Goal: Task Accomplishment & Management: Complete application form

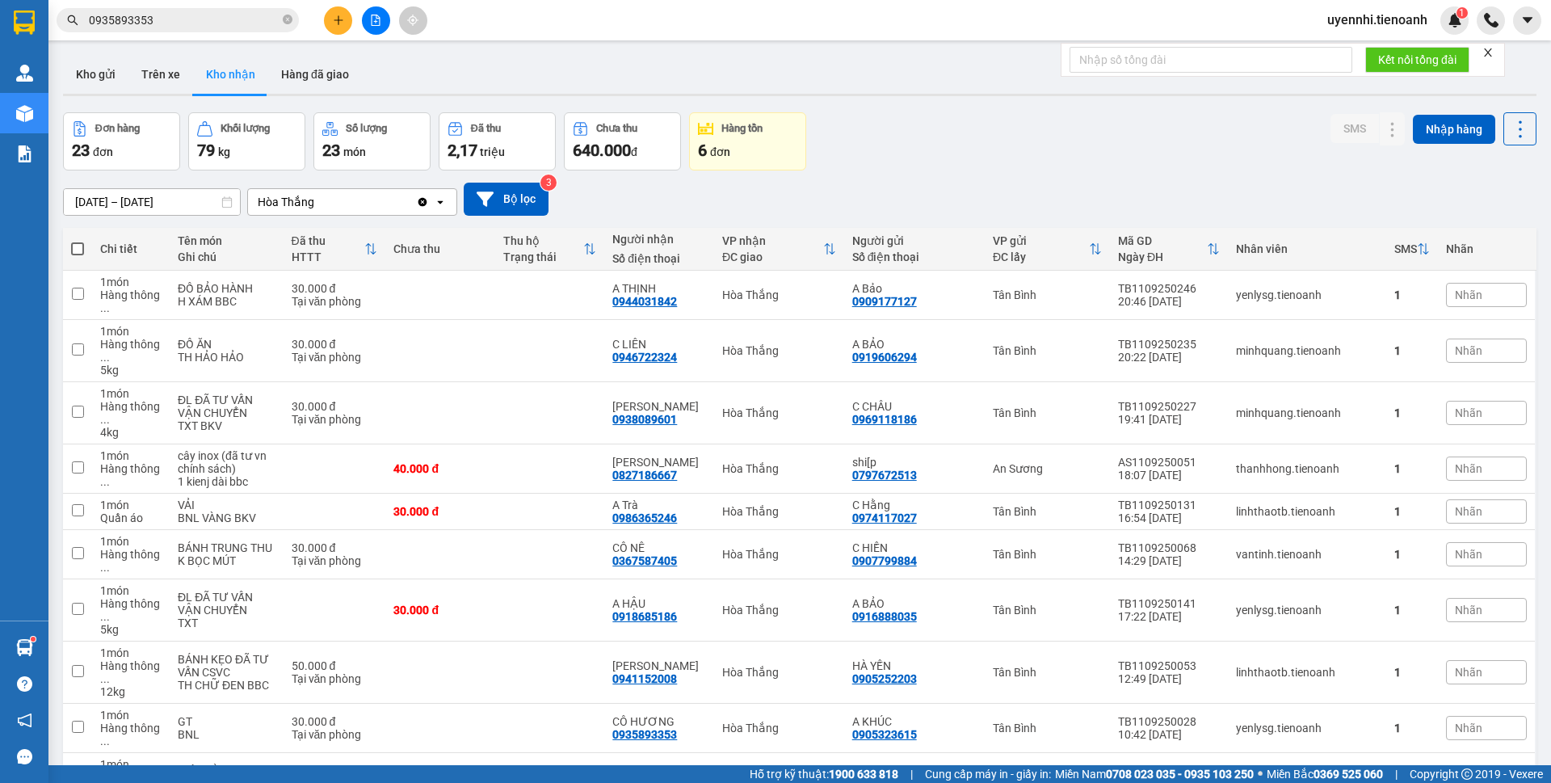
scroll to position [111, 0]
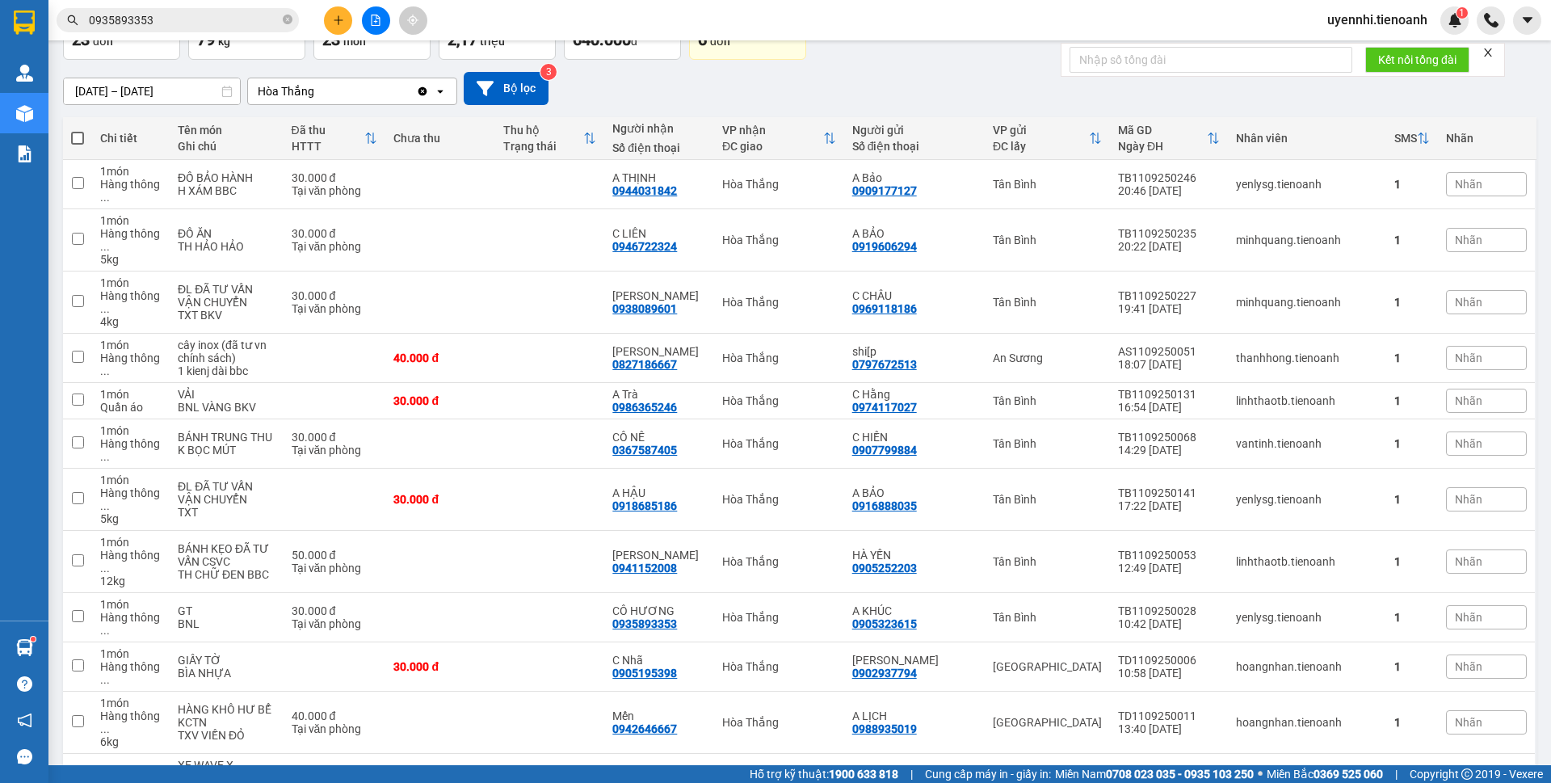
click at [338, 14] on button at bounding box center [338, 20] width 28 height 28
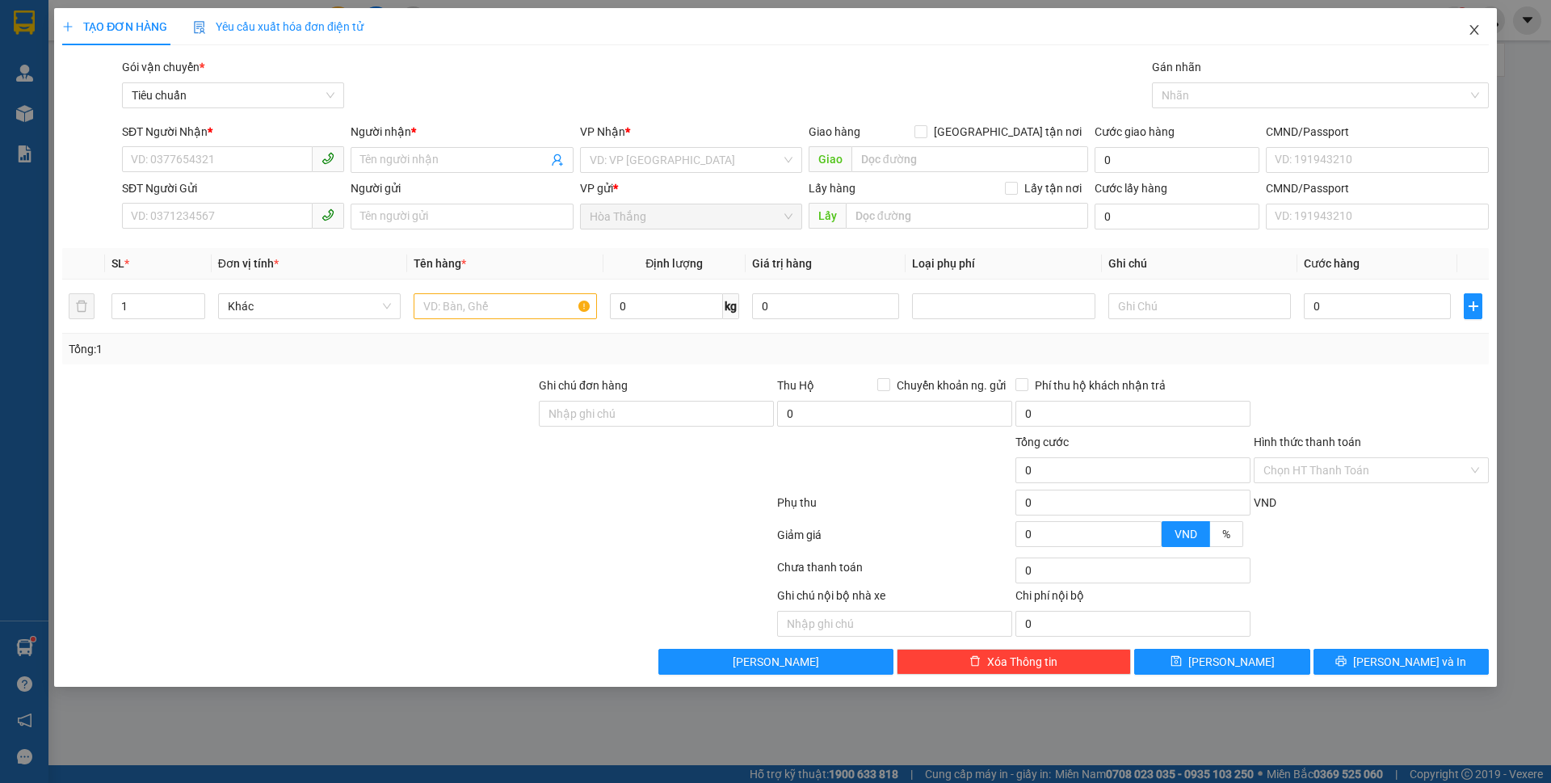
click at [1469, 29] on icon "close" at bounding box center [1474, 29] width 13 height 13
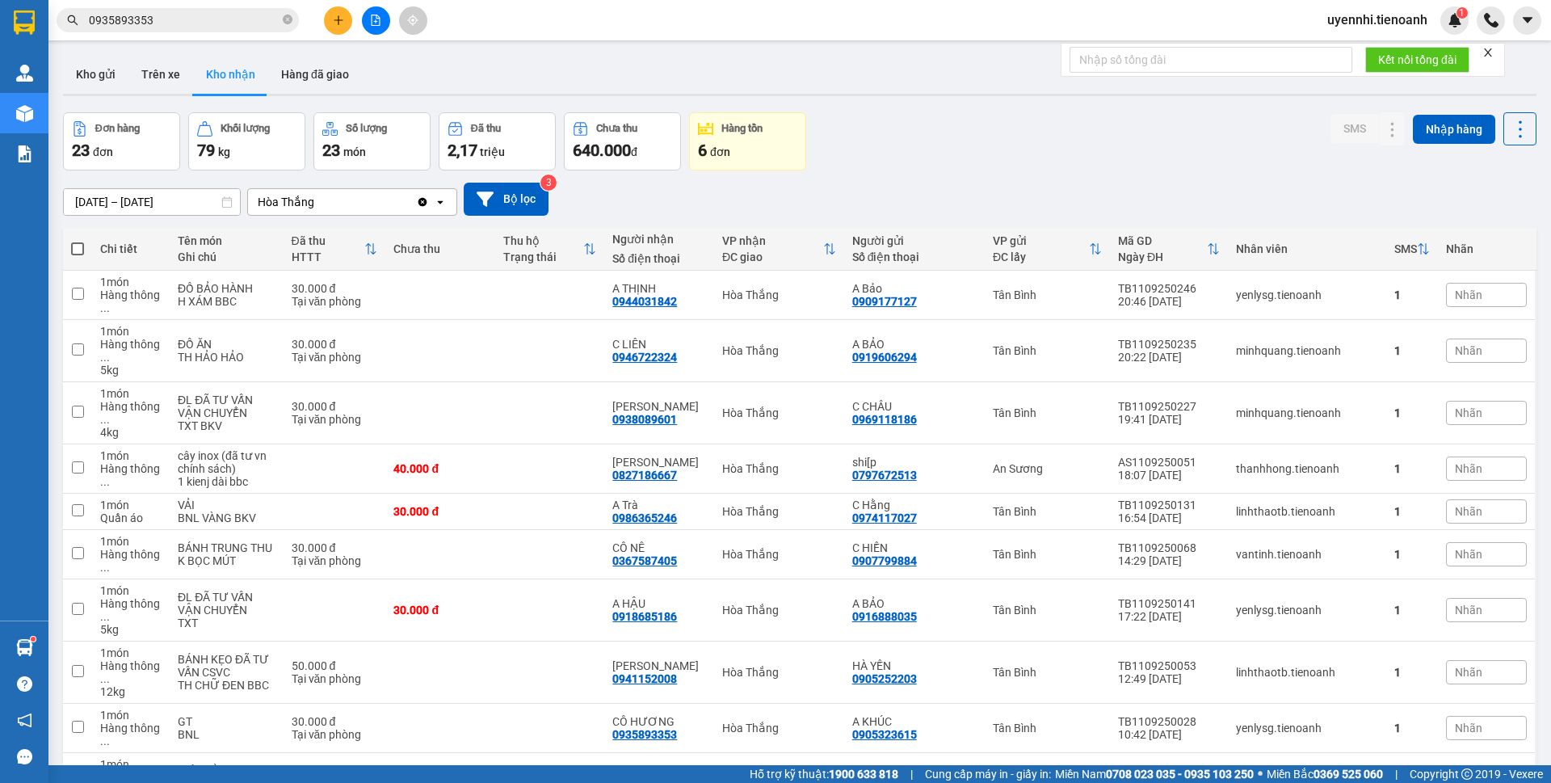
click at [342, 25] on button at bounding box center [338, 20] width 28 height 28
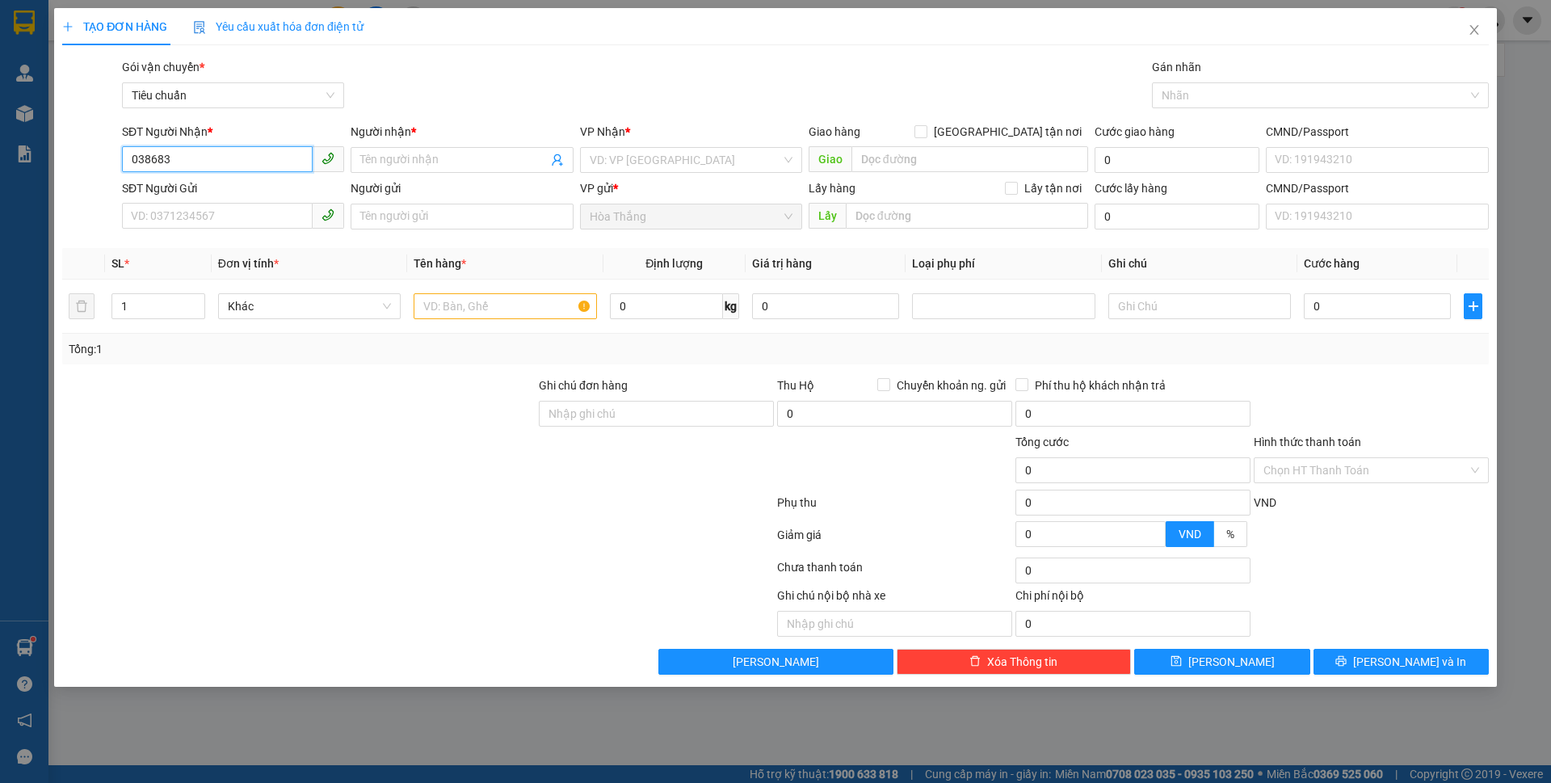
drag, startPoint x: 134, startPoint y: 151, endPoint x: 325, endPoint y: 172, distance: 191.8
click at [325, 171] on span "038683" at bounding box center [233, 159] width 222 height 26
type input "0356831306"
click at [427, 162] on input "Người nhận *" at bounding box center [453, 160] width 187 height 18
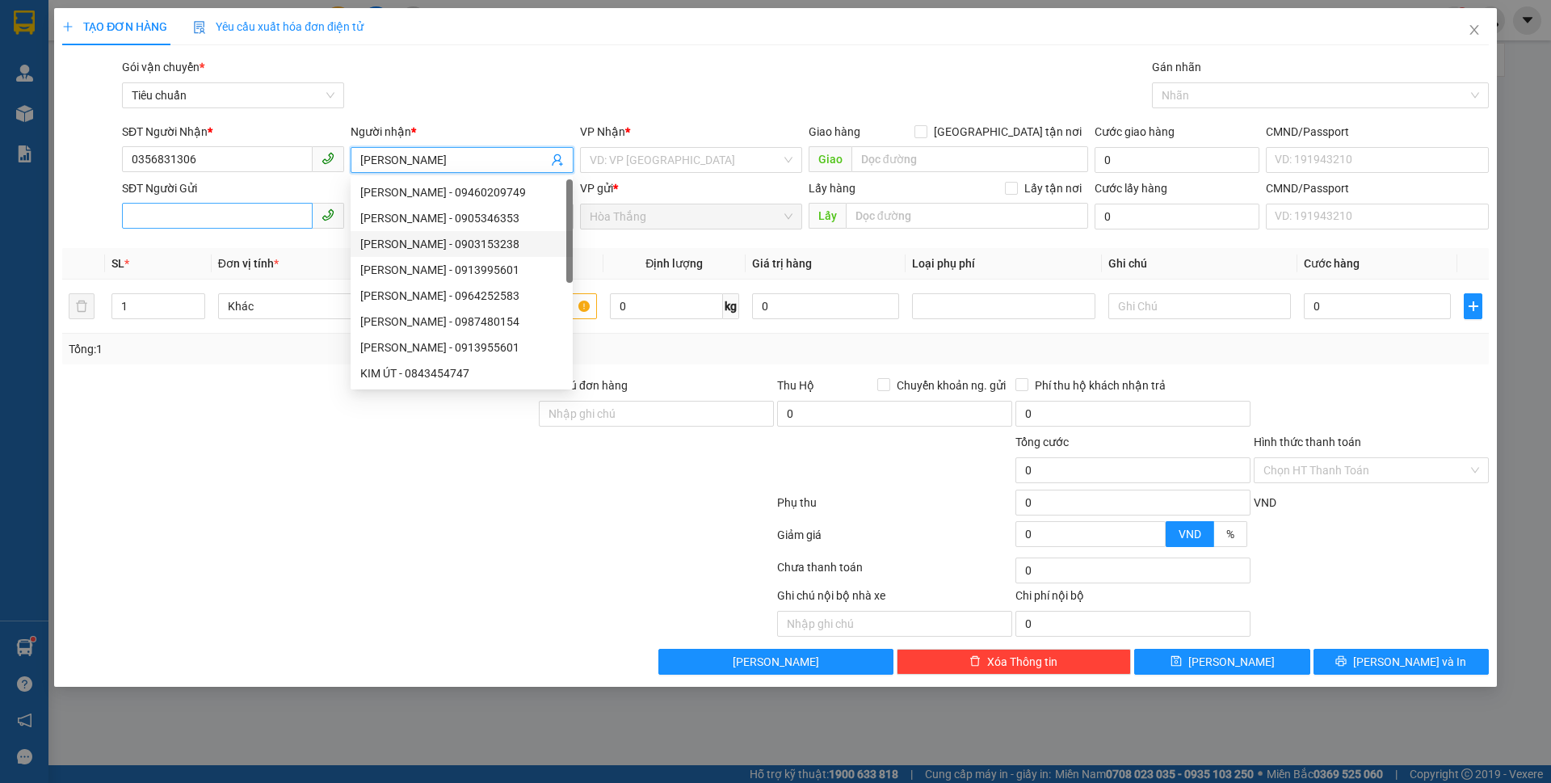
type input "[PERSON_NAME]"
click at [158, 216] on input "SĐT Người Gửi" at bounding box center [217, 216] width 191 height 26
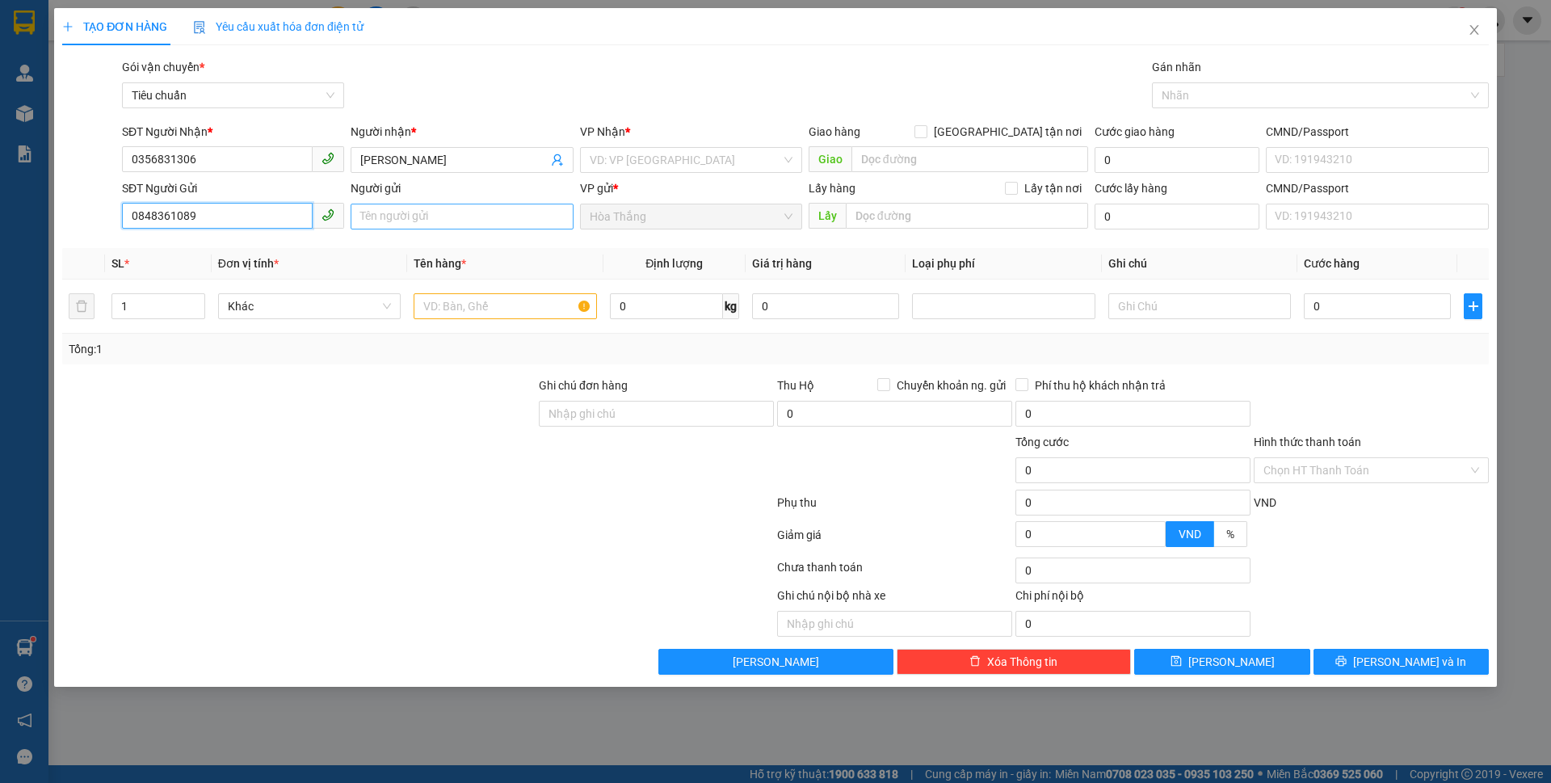
type input "0848361089"
click at [425, 212] on input "Người gửi" at bounding box center [462, 217] width 222 height 26
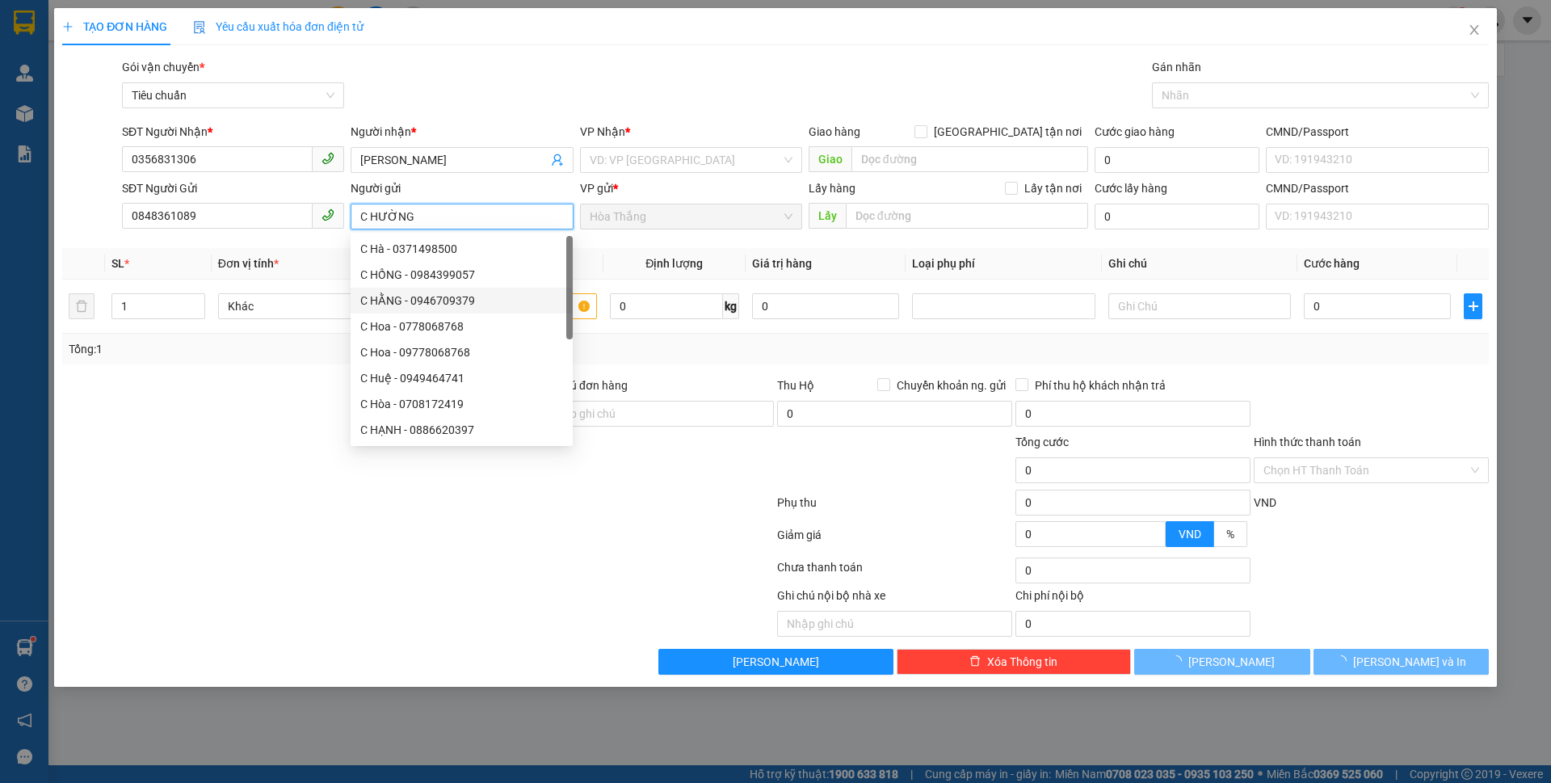
type input "C HƯỜNG"
click at [165, 481] on div at bounding box center [299, 461] width 477 height 57
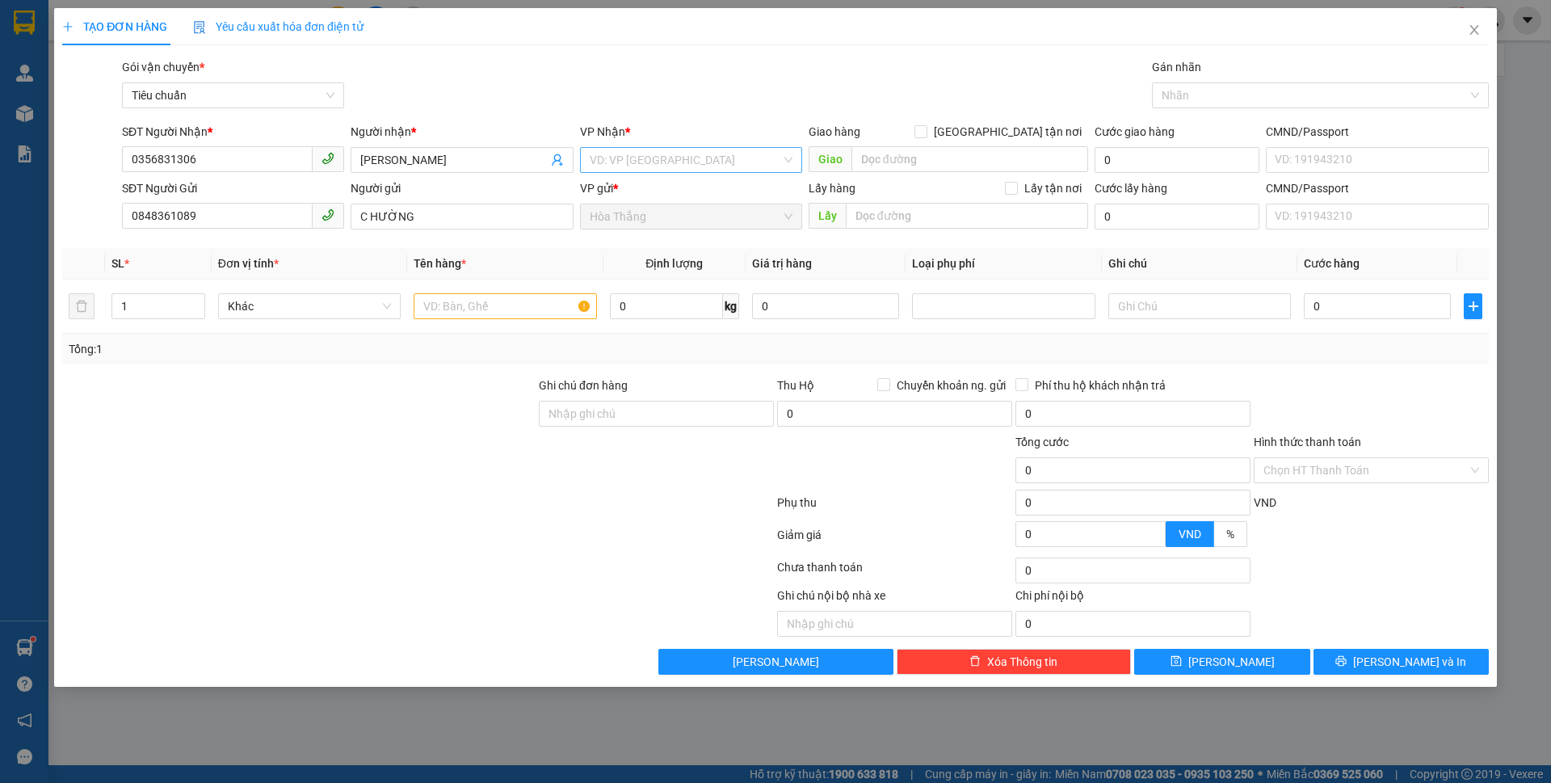
click at [631, 153] on input "search" at bounding box center [685, 160] width 191 height 24
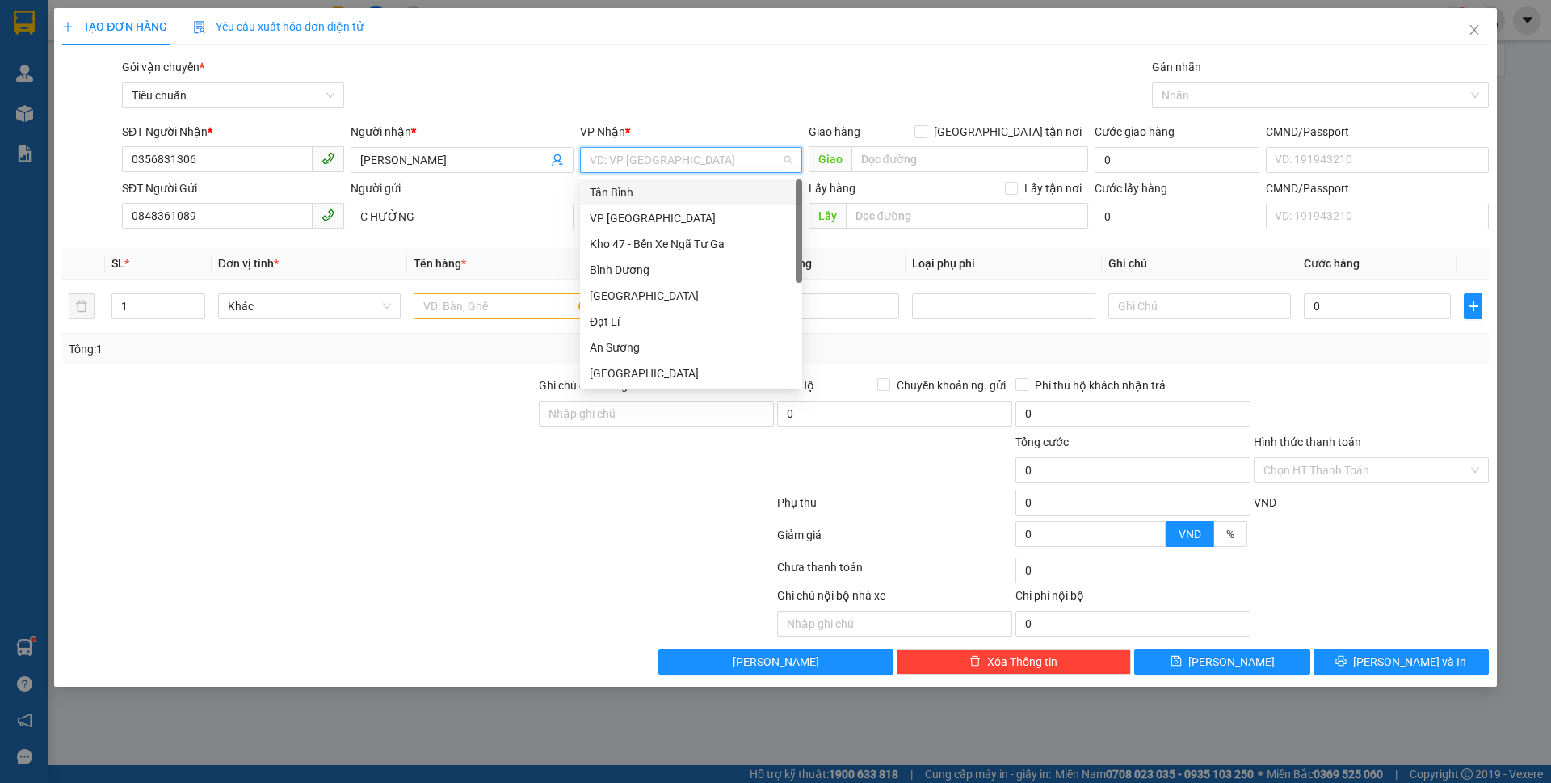
click at [615, 195] on div "Tân Bình" at bounding box center [691, 192] width 203 height 18
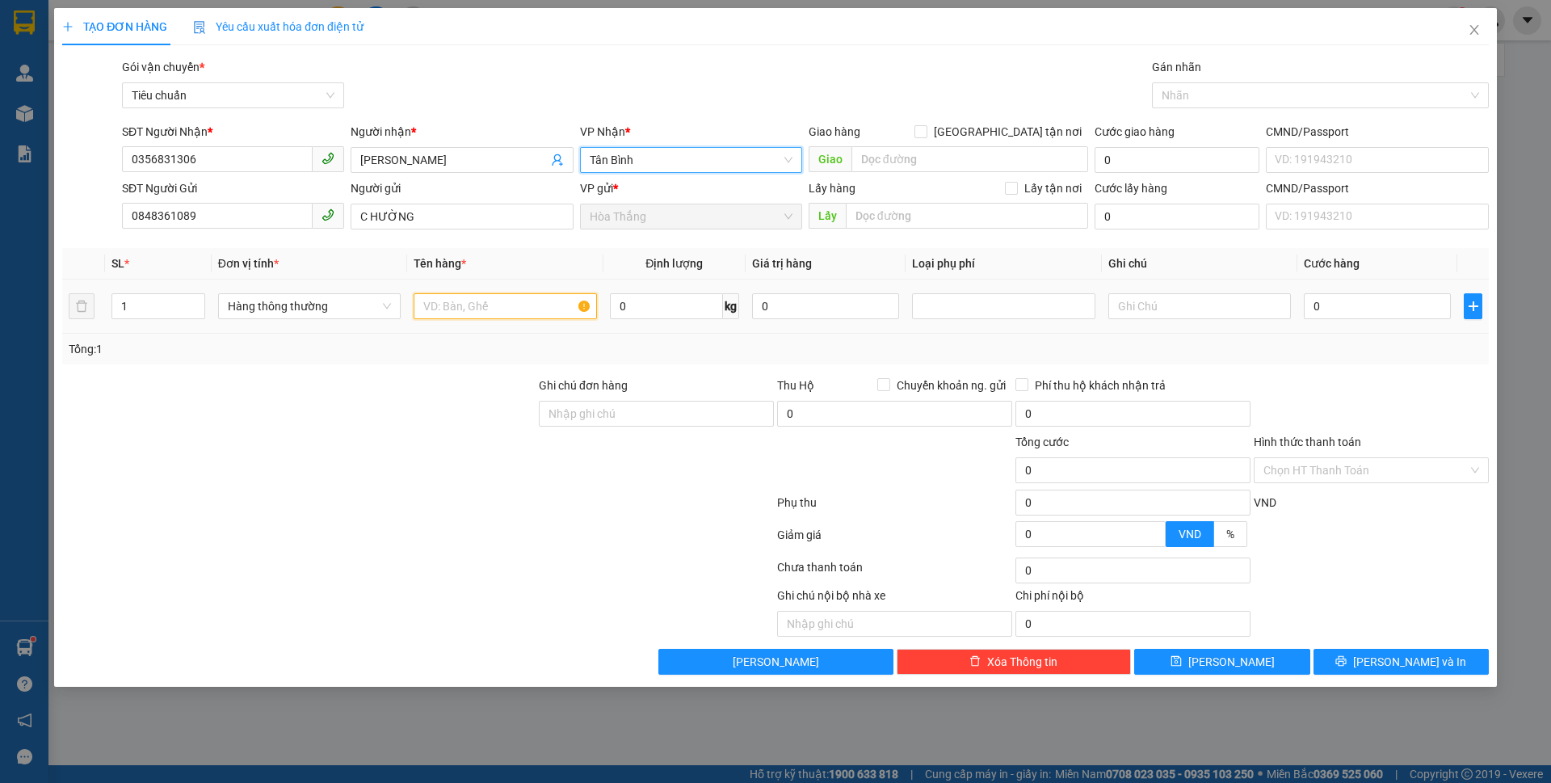
click at [538, 296] on input "text" at bounding box center [505, 306] width 183 height 26
type input "SR ĐÃ TƯ VẤN CSVC"
click at [713, 296] on input "0" at bounding box center [666, 306] width 113 height 26
type input "11"
click at [1391, 316] on input "0" at bounding box center [1377, 306] width 147 height 26
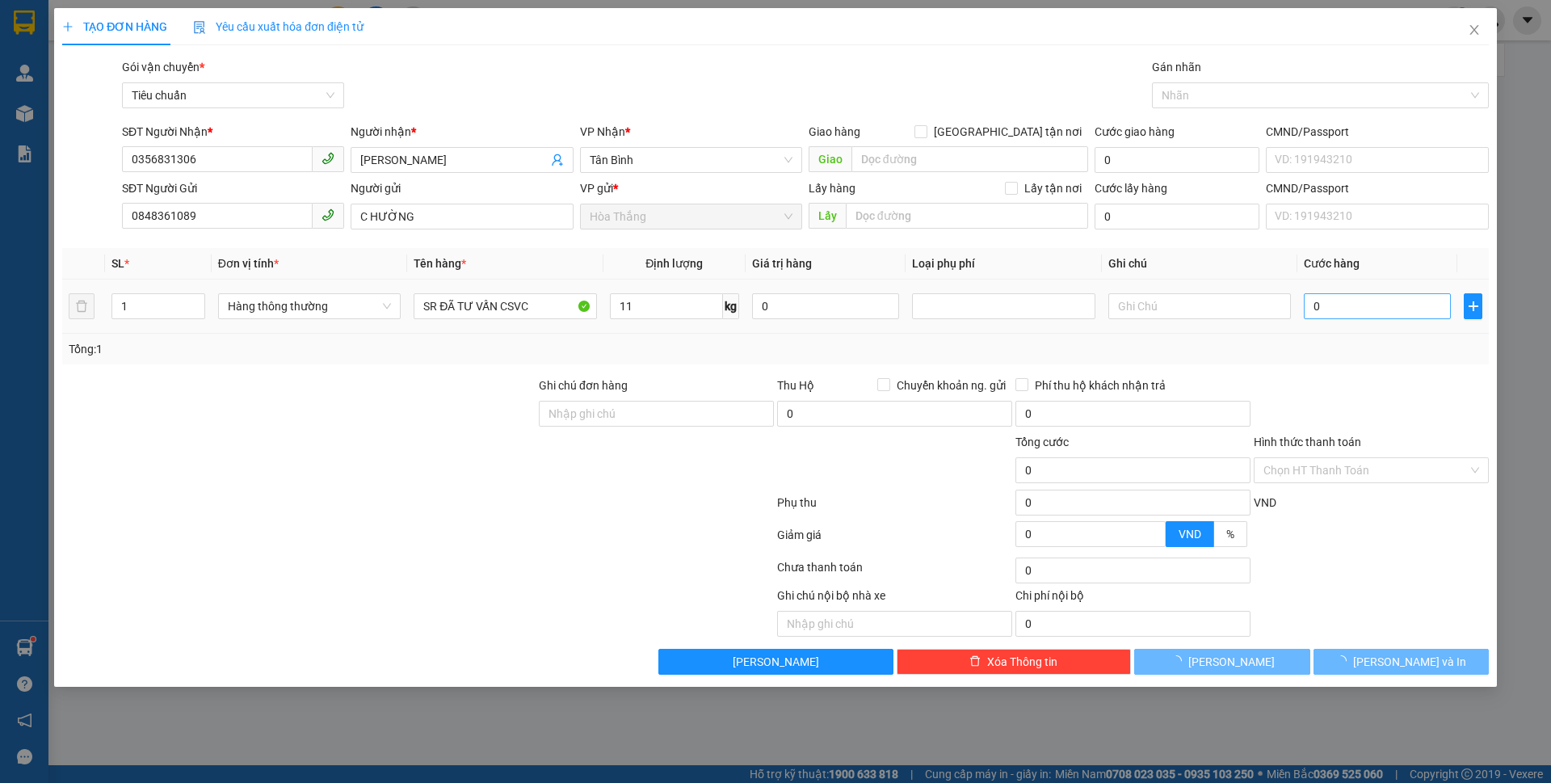
click at [1366, 338] on div "Tổng: 1" at bounding box center [775, 349] width 1427 height 31
click at [1360, 338] on div "Tổng: 1" at bounding box center [775, 349] width 1427 height 31
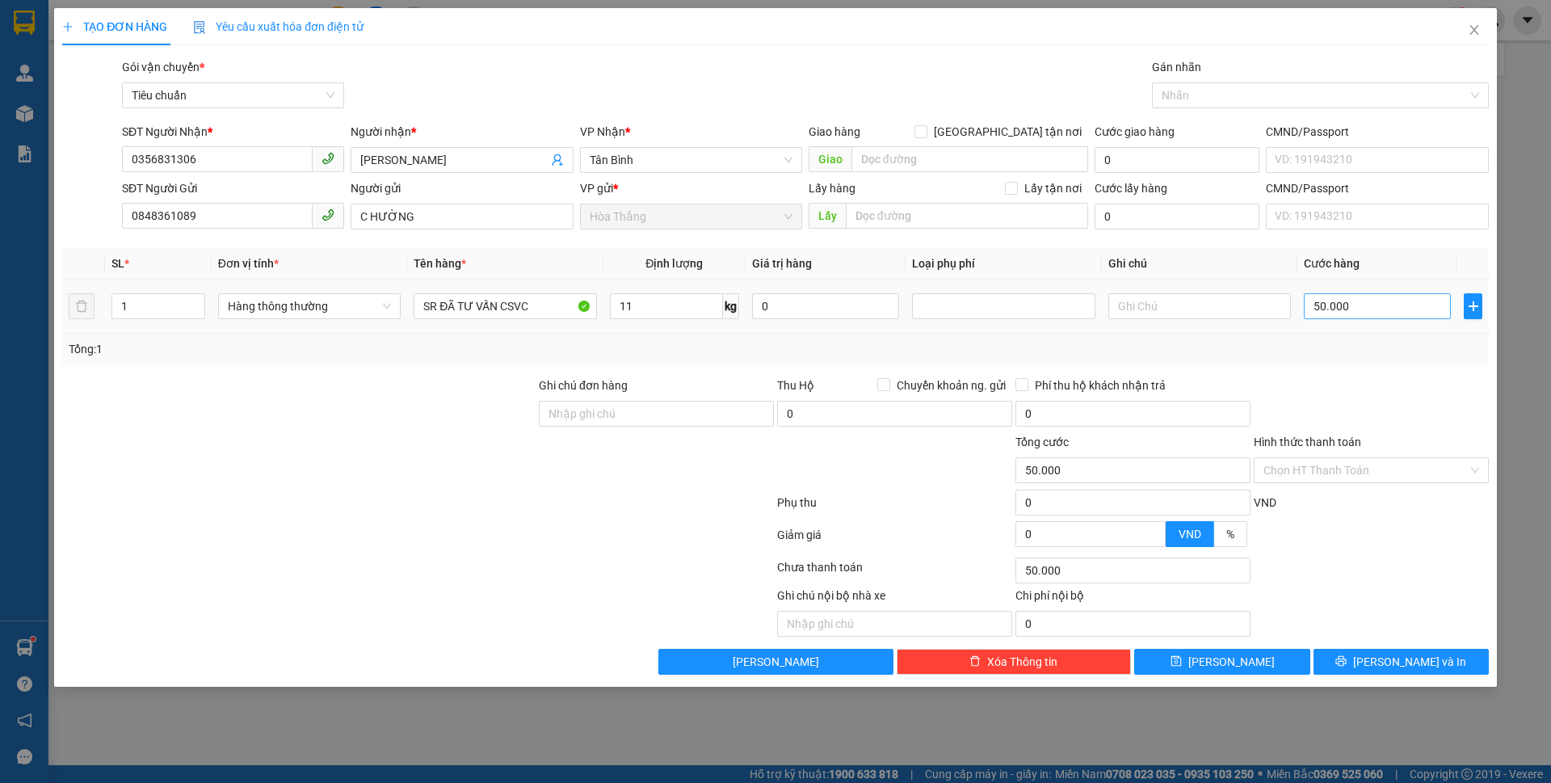
type input "50.000"
click at [1163, 302] on input "text" at bounding box center [1199, 306] width 183 height 26
type input "T CHỮ ĐEN"
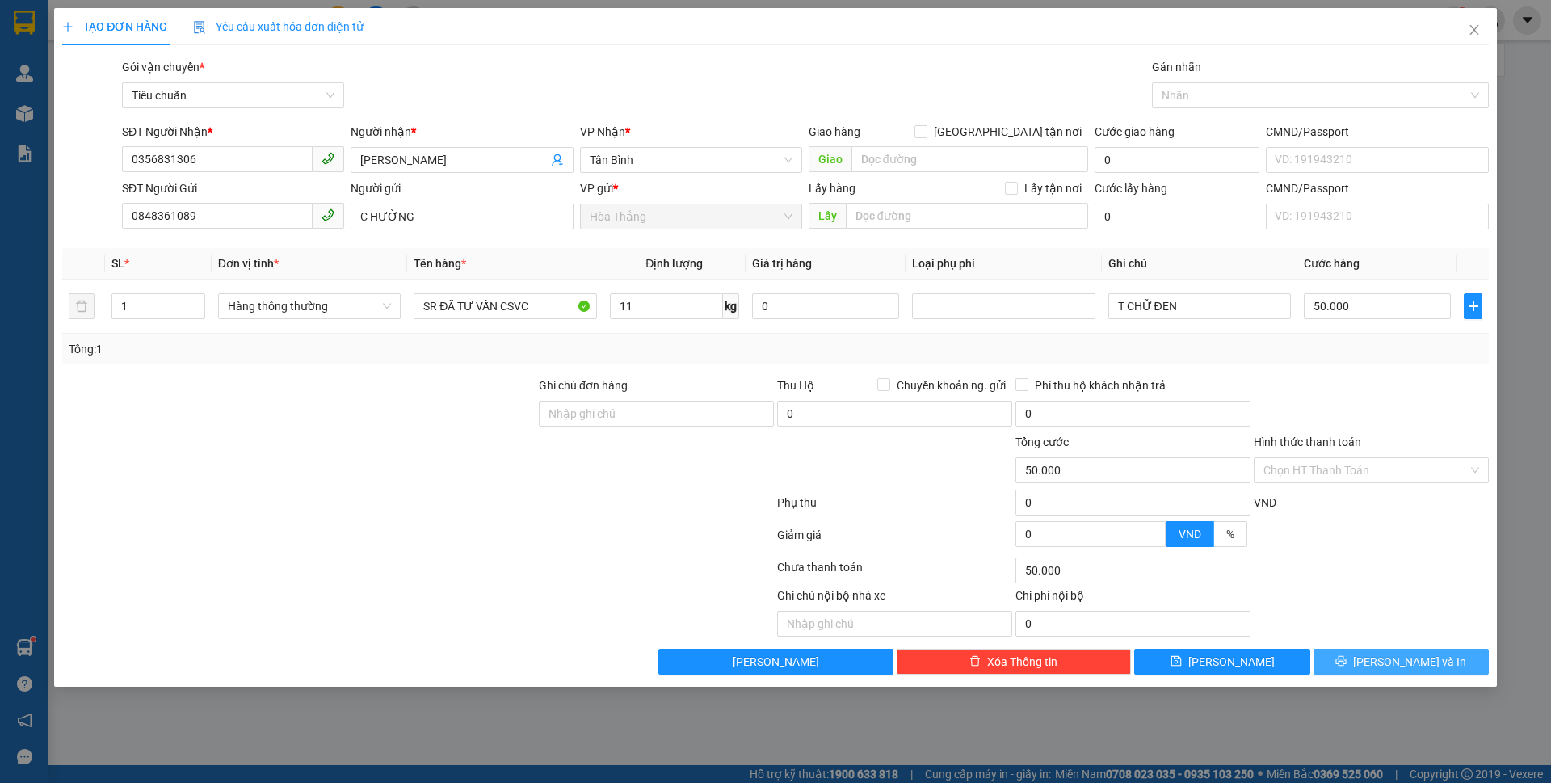
click at [1368, 665] on button "[PERSON_NAME] và In" at bounding box center [1400, 662] width 175 height 26
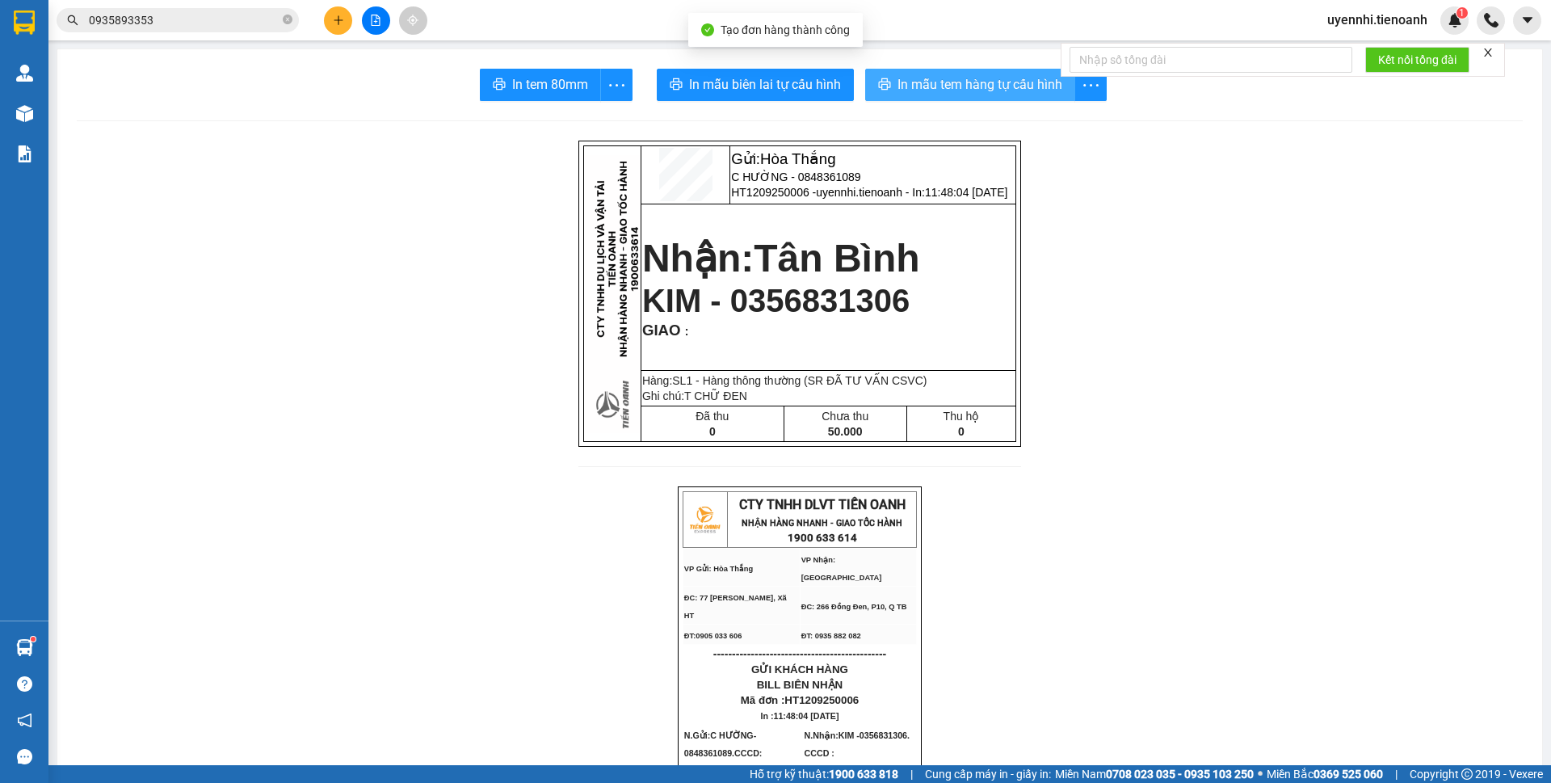
click at [887, 89] on button "In mẫu tem hàng tự cấu hình" at bounding box center [970, 85] width 210 height 32
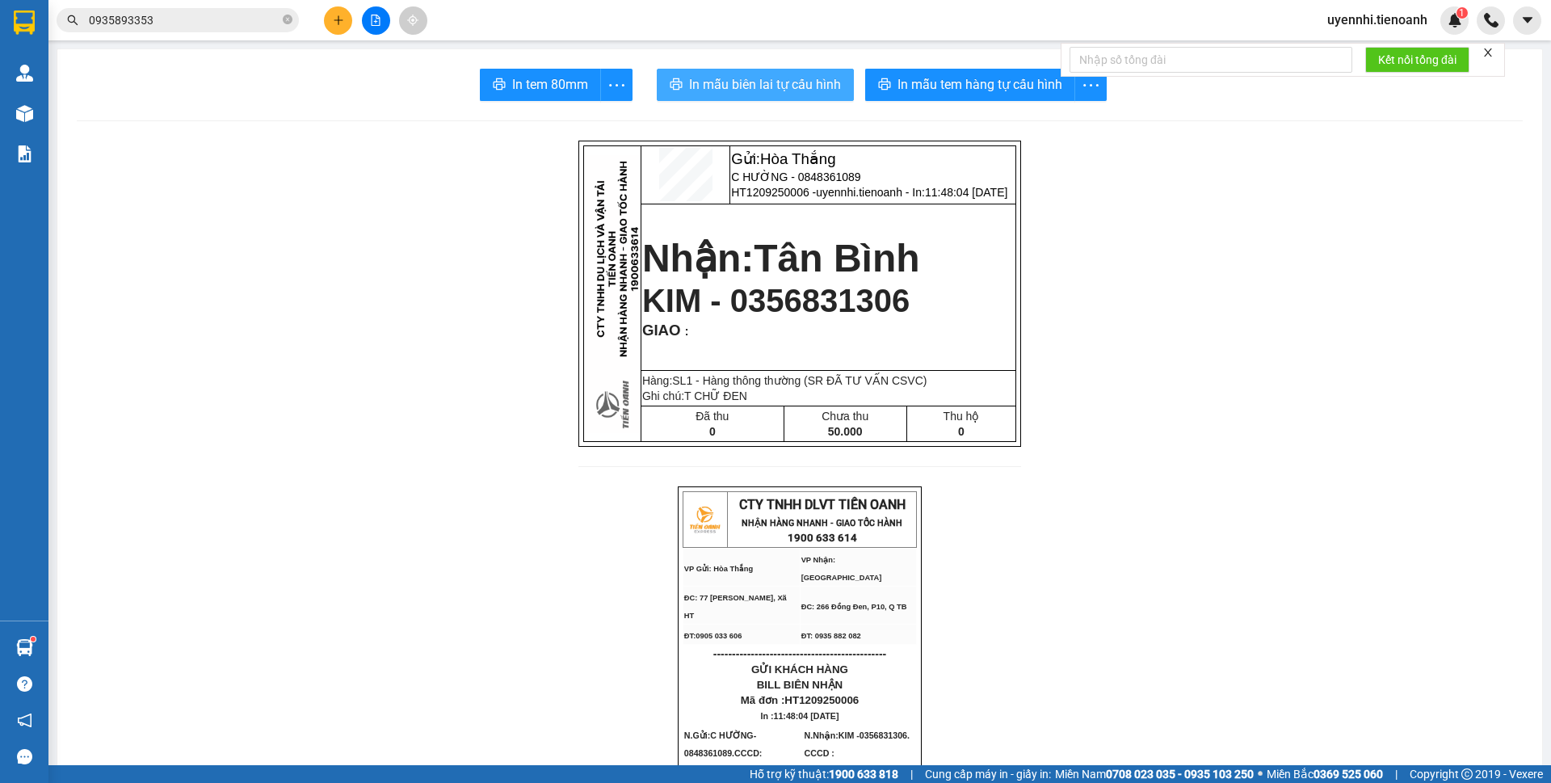
click at [739, 98] on button "In mẫu biên lai tự cấu hình" at bounding box center [755, 85] width 197 height 32
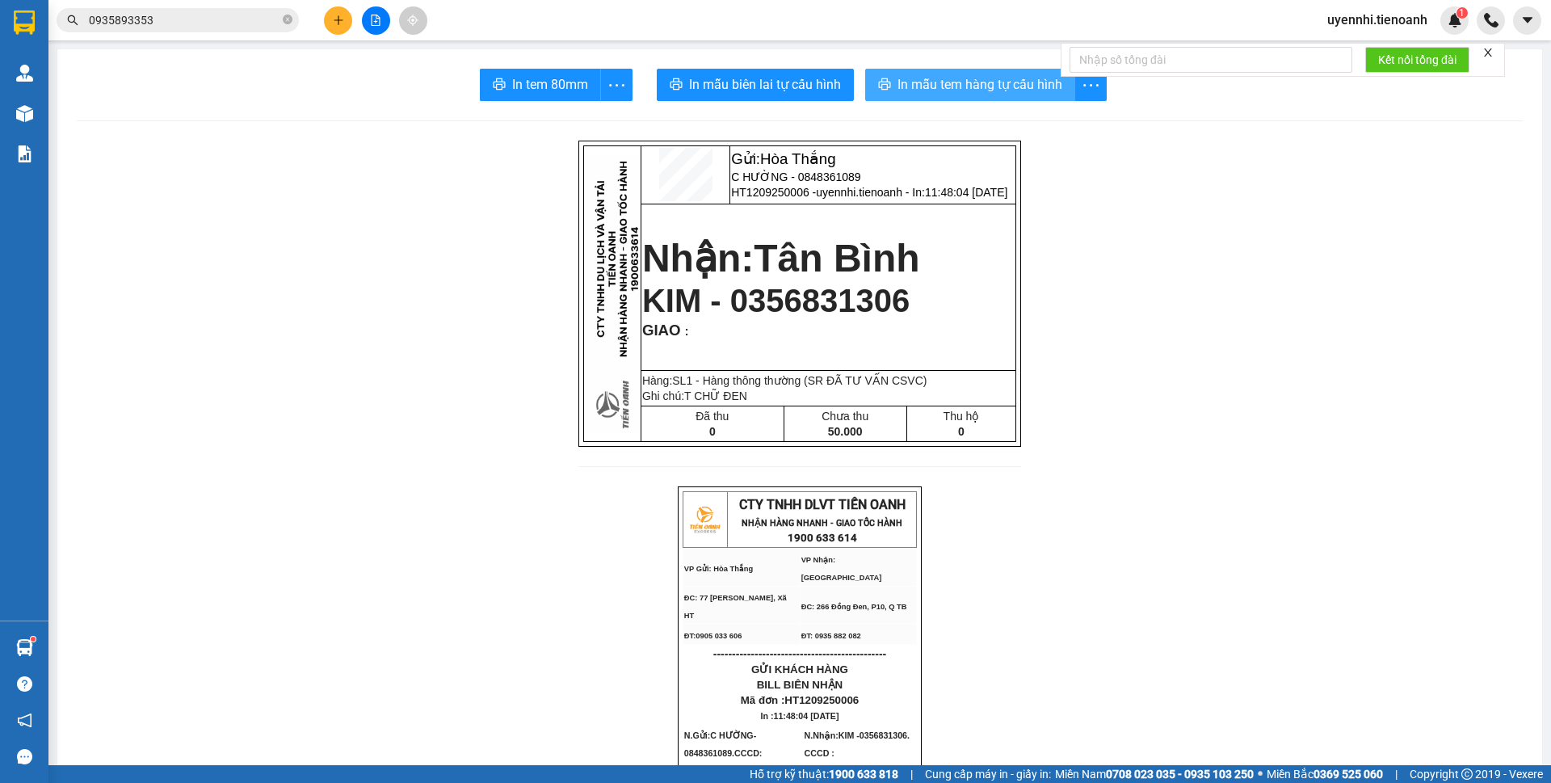
drag, startPoint x: 1217, startPoint y: 396, endPoint x: 939, endPoint y: 77, distance: 422.6
click at [939, 77] on span "In mẫu tem hàng tự cấu hình" at bounding box center [979, 84] width 165 height 20
drag, startPoint x: 312, startPoint y: 513, endPoint x: 381, endPoint y: 528, distance: 71.1
